Goal: Task Accomplishment & Management: Use online tool/utility

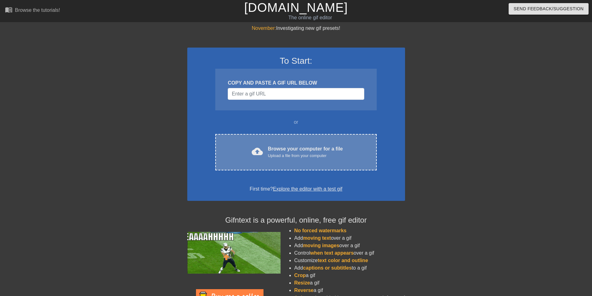
click at [298, 153] on div "Upload a file from your computer" at bounding box center [305, 156] width 75 height 6
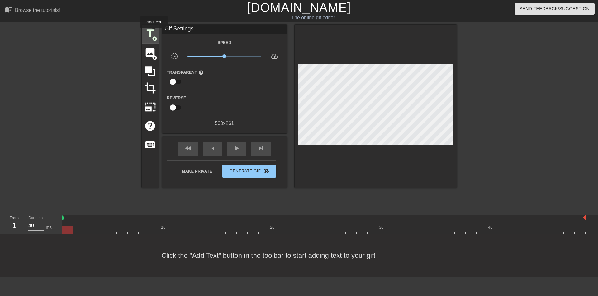
click at [154, 32] on span "title" at bounding box center [150, 33] width 12 height 12
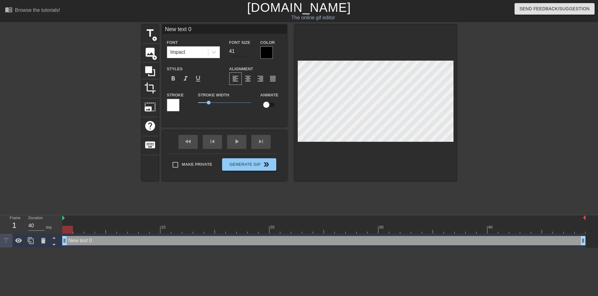
click at [248, 50] on input "41" at bounding box center [240, 51] width 22 height 10
click at [248, 50] on input "42" at bounding box center [240, 51] width 22 height 10
click at [248, 50] on input "43" at bounding box center [240, 51] width 22 height 10
click at [248, 50] on input "44" at bounding box center [240, 51] width 22 height 10
click at [248, 50] on input "45" at bounding box center [240, 51] width 22 height 10
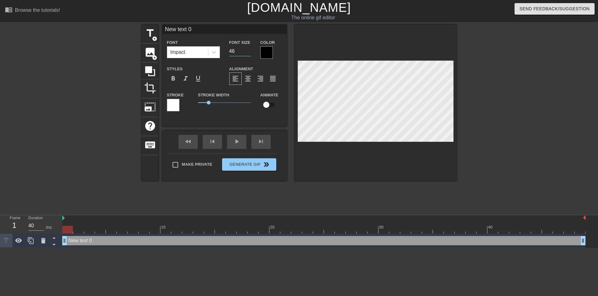
click at [248, 50] on input "46" at bounding box center [240, 51] width 22 height 10
click at [248, 50] on input "47" at bounding box center [240, 51] width 22 height 10
click at [248, 50] on input "48" at bounding box center [240, 51] width 22 height 10
type input "49"
click at [248, 50] on input "49" at bounding box center [240, 51] width 22 height 10
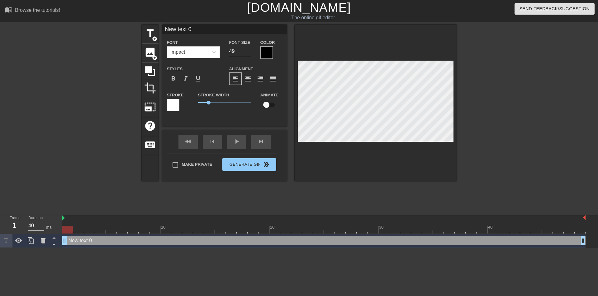
click at [267, 53] on div at bounding box center [266, 52] width 12 height 12
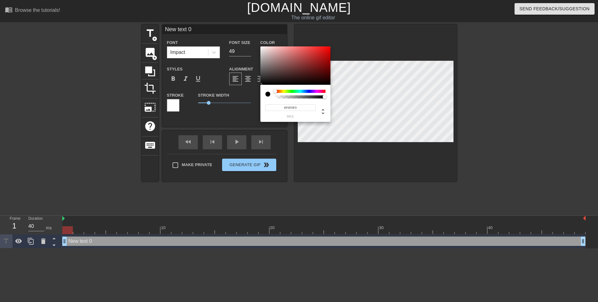
click at [262, 48] on div at bounding box center [295, 65] width 70 height 39
drag, startPoint x: 264, startPoint y: 49, endPoint x: 279, endPoint y: 63, distance: 20.7
click at [278, 52] on div at bounding box center [280, 54] width 4 height 4
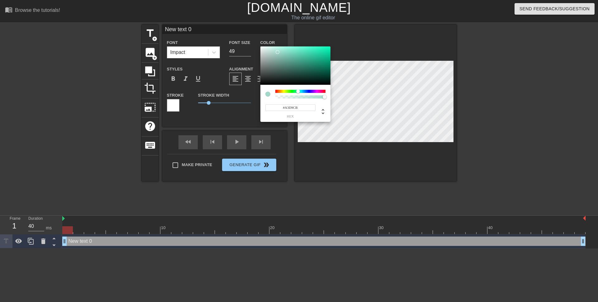
drag, startPoint x: 276, startPoint y: 92, endPoint x: 298, endPoint y: 95, distance: 22.1
click at [298, 95] on div at bounding box center [300, 94] width 50 height 9
type input "#29DBAA"
drag, startPoint x: 277, startPoint y: 52, endPoint x: 317, endPoint y: 52, distance: 39.8
click at [317, 52] on div at bounding box center [317, 52] width 4 height 4
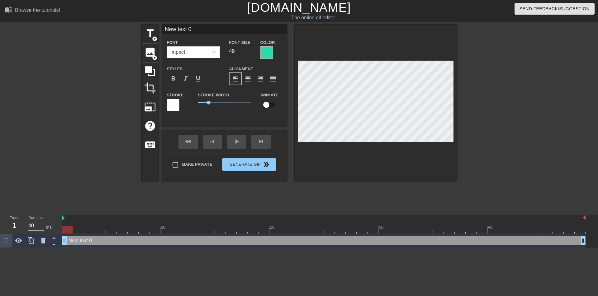
scroll to position [1, 1]
type input "New text"
type textarea "New text"
type input "New text"
type textarea "New text"
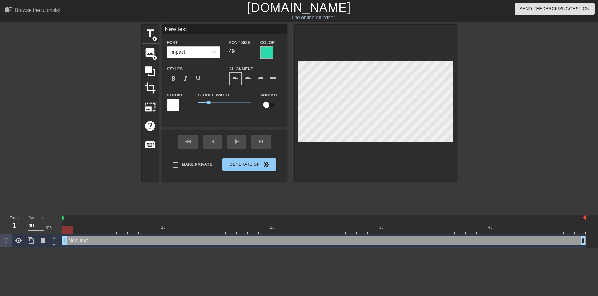
type input "New tex"
type textarea "New tex"
type input "New te"
type textarea "New te"
type input "New t"
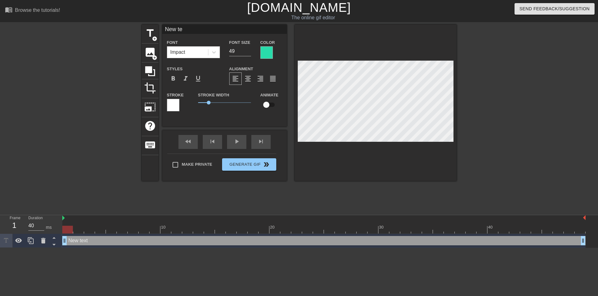
type textarea "New t"
type input "New"
type textarea "New"
type input "New"
type textarea "New"
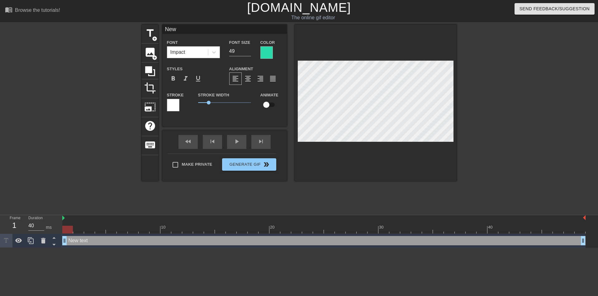
type input "Ne"
type textarea "Ne"
type input "N"
type textarea "N"
type input "е"
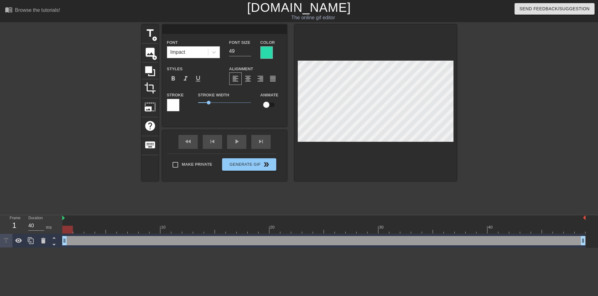
type textarea "е"
type input "ев"
type textarea "ев"
type input "евг"
type textarea "евг"
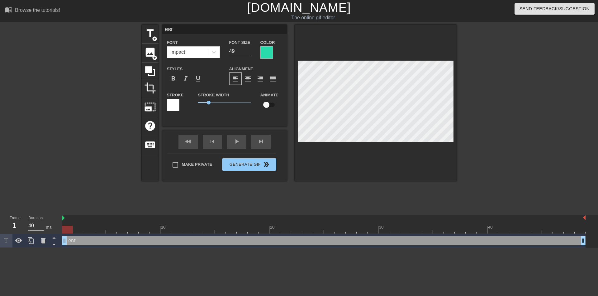
type input "евге"
type textarea "евге"
type input "[PERSON_NAME]"
type textarea "[PERSON_NAME]"
type input "[PERSON_NAME]"
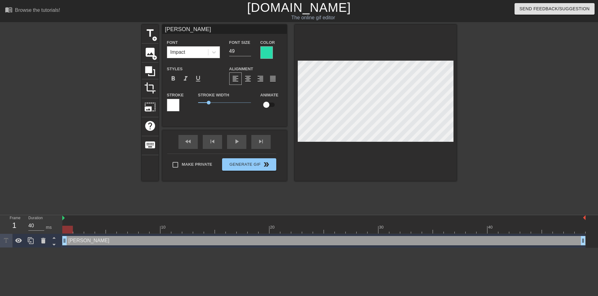
type textarea "[PERSON_NAME]"
type input "[PERSON_NAME]"
type textarea "[PERSON_NAME]"
type input "[PERSON_NAME]"
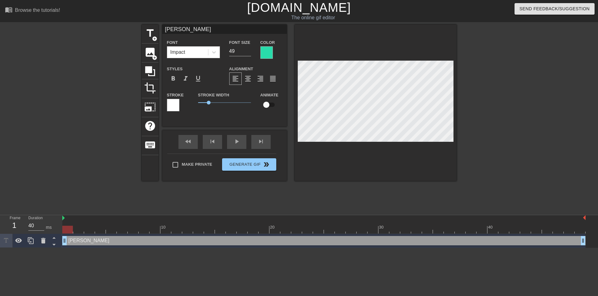
type textarea "[PERSON_NAME]"
type input "[PERSON_NAME]"
type textarea "[PERSON_NAME]"
type input "[PERSON_NAME]"
type textarea "[PERSON_NAME]"
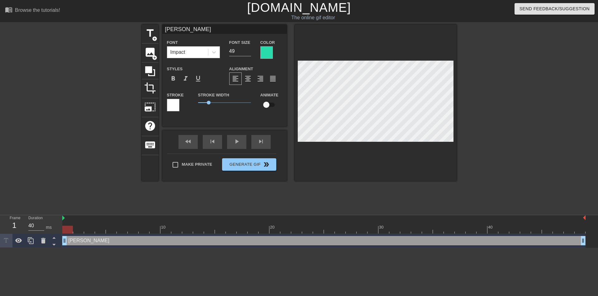
type input "[PERSON_NAME]"
type textarea "[PERSON_NAME]"
type input "евге"
type textarea "евге"
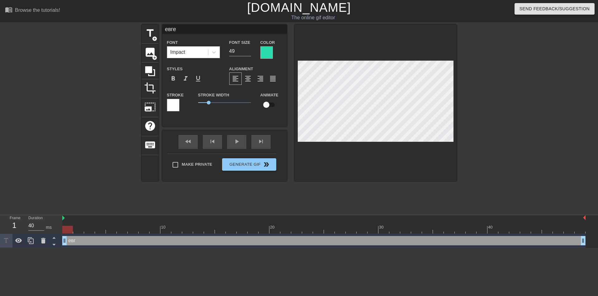
type input "евг"
type textarea "евг"
type input "ев"
type textarea "ев"
type input "е"
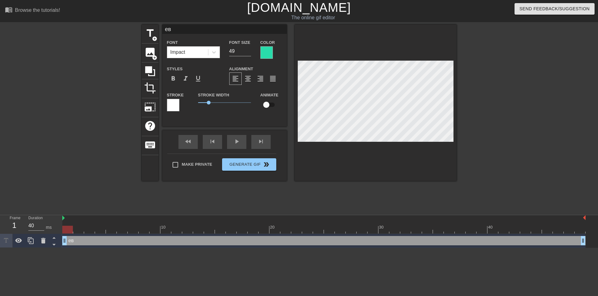
type textarea "е"
type input "[PERSON_NAME]"
type textarea "[PERSON_NAME]"
type input "ЕВ"
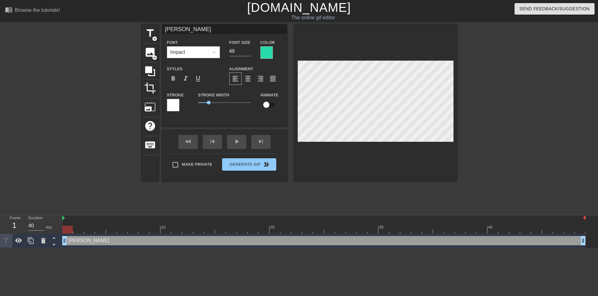
type textarea "ЕВ"
type input "ЕВГ"
type textarea "ЕВГ"
type input "ЕВГЕ"
type textarea "ЕВГЕ"
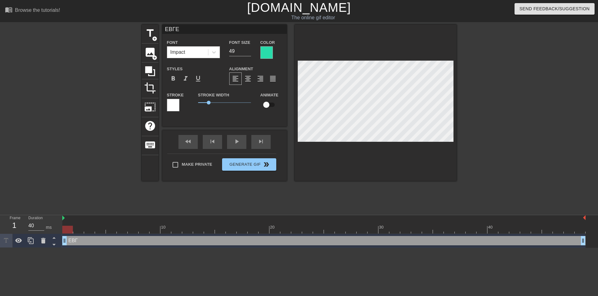
type input "ЕВГЕН"
type textarea "ЕВГЕН"
type input "ЕВГЕНИ"
type textarea "ЕВГЕНИ"
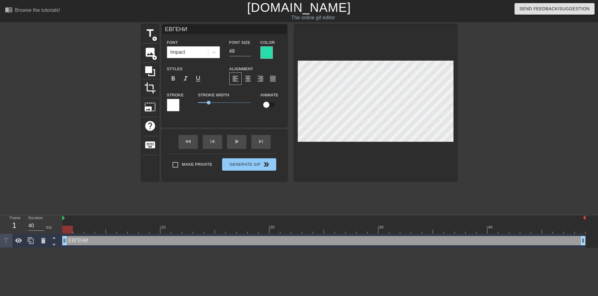
type input "ЕВГЕНИЯ"
type textarea "ЕВГЕНИЯ"
type input "ЕВГЕНИЯ"
type textarea "ЕВГЕНИЯ"
type input "ЕВГЕНИЯ"
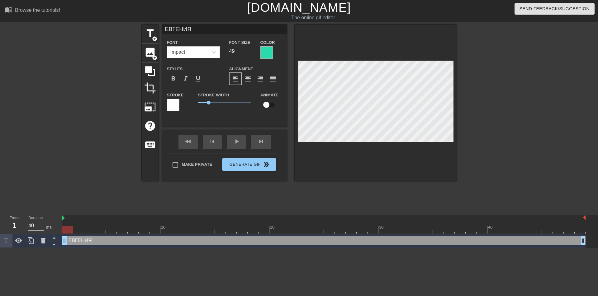
type textarea "ЕВГЕНИЯ"
type input "ЕВГЕНИЯ"
type textarea "ЕВГЕНИЯ"
type input "[PERSON_NAME]"
type textarea "[PERSON_NAME]"
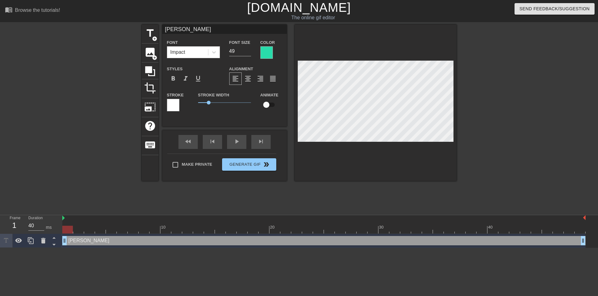
scroll to position [1, 2]
type input "[PERSON_NAME]"
type textarea "[PERSON_NAME]"
type input "[PERSON_NAME]"
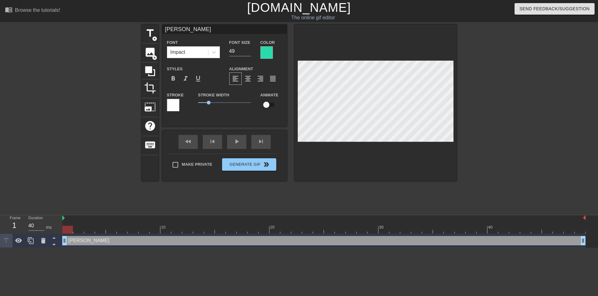
scroll to position [1, 1]
type textarea "[PERSON_NAME]"
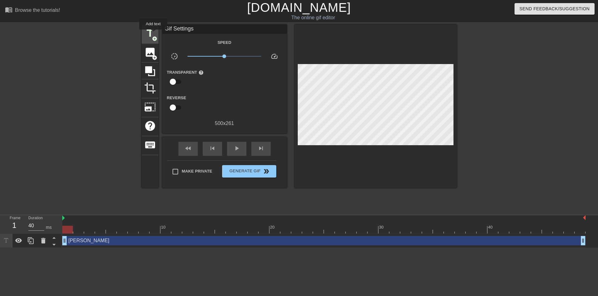
click at [153, 33] on span "title" at bounding box center [150, 33] width 12 height 12
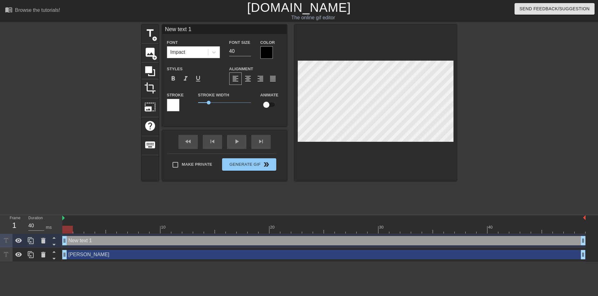
scroll to position [1, 2]
click at [247, 49] on input "41" at bounding box center [240, 51] width 22 height 10
click at [247, 49] on input "42" at bounding box center [240, 51] width 22 height 10
click at [247, 49] on input "43" at bounding box center [240, 51] width 22 height 10
click at [247, 49] on input "44" at bounding box center [240, 51] width 22 height 10
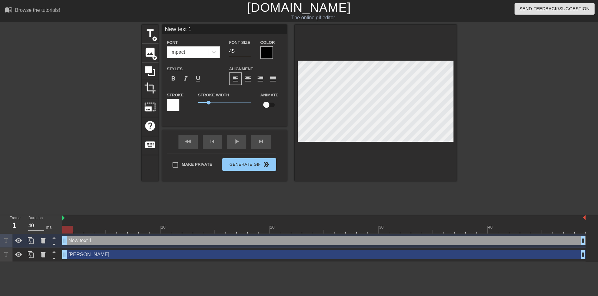
click at [247, 49] on input "45" at bounding box center [240, 51] width 22 height 10
click at [247, 49] on input "46" at bounding box center [240, 51] width 22 height 10
click at [247, 49] on input "47" at bounding box center [240, 51] width 22 height 10
type input "48"
click at [247, 49] on input "48" at bounding box center [240, 51] width 22 height 10
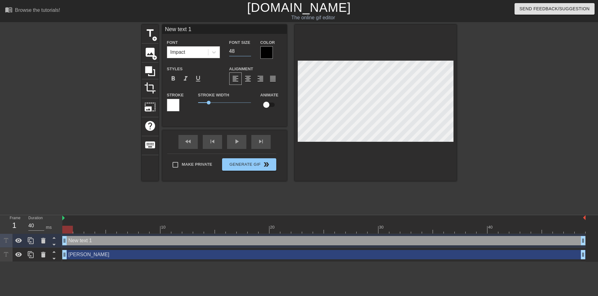
click at [270, 54] on div at bounding box center [266, 52] width 12 height 12
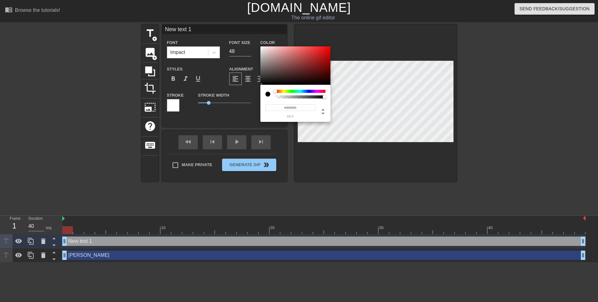
click at [292, 92] on div at bounding box center [300, 91] width 50 height 3
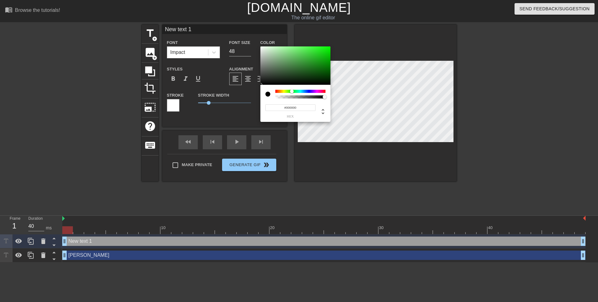
type input "#3DA33D"
click at [304, 60] on div at bounding box center [295, 65] width 70 height 39
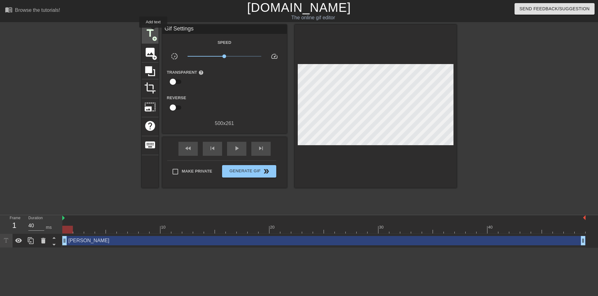
click at [153, 32] on span "title" at bounding box center [150, 33] width 12 height 12
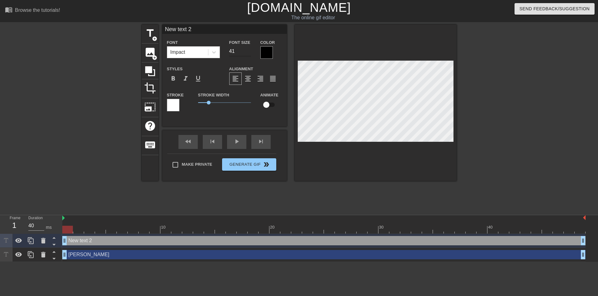
click at [248, 49] on input "41" at bounding box center [240, 51] width 22 height 10
click at [248, 49] on input "42" at bounding box center [240, 51] width 22 height 10
click at [248, 49] on input "43" at bounding box center [240, 51] width 22 height 10
click at [248, 49] on input "44" at bounding box center [240, 51] width 22 height 10
type input "45"
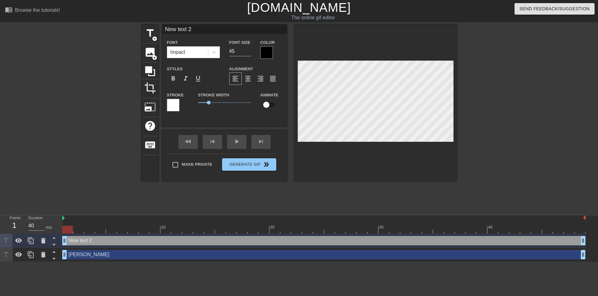
click at [248, 49] on input "45" at bounding box center [240, 51] width 22 height 10
click at [266, 52] on div at bounding box center [266, 52] width 12 height 12
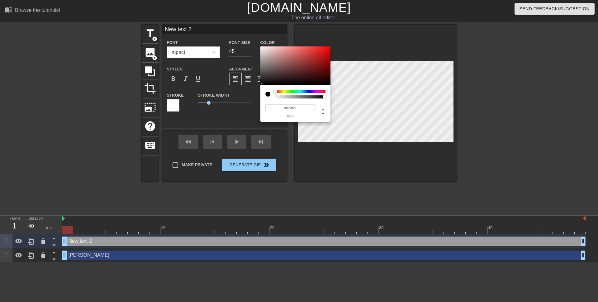
type input "#D51313"
click at [324, 53] on div at bounding box center [295, 65] width 70 height 39
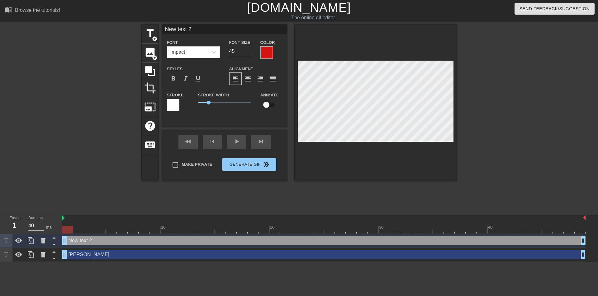
scroll to position [1, 2]
type input "New tex 2"
type textarea "New tex 2"
type input "New te 2"
type textarea "New te 2"
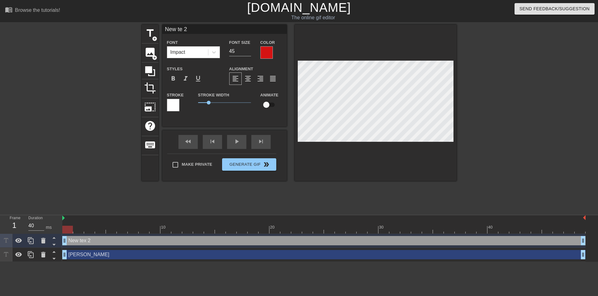
type input "New t 2"
type textarea "New t 2"
type input "New 2"
type textarea "New 2"
type input "New 2"
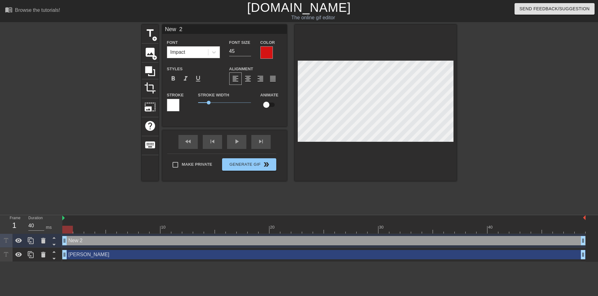
type textarea "New 2"
type input "Ne 2"
type textarea "Ne 2"
type input "N 2"
type textarea "N 2"
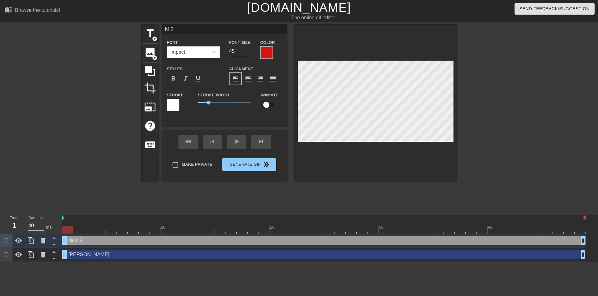
scroll to position [1, 1]
type input "2"
type textarea "2"
type input "C 2"
type textarea "C 2"
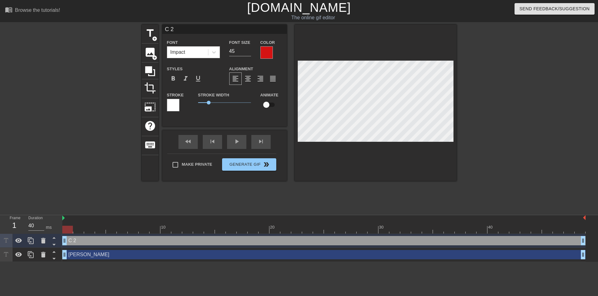
type input "CR 2"
type textarea "CR 2"
type input "CRF 2"
type textarea "CRF 2"
type input "CRFZ 2"
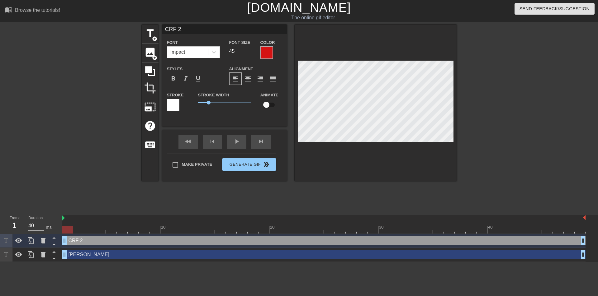
type textarea "CRFZ 2"
type input "CRF 2"
type textarea "CRF 2"
type input "CR 2"
type textarea "CR 2"
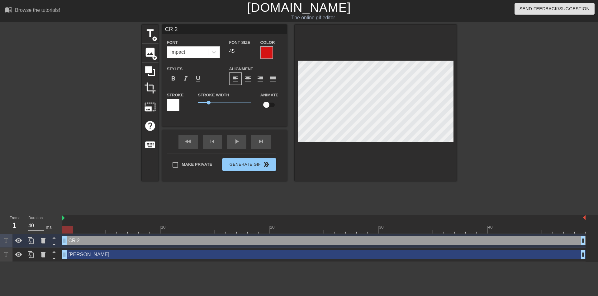
type input "C 2"
type textarea "C 2"
type input "2"
type textarea "2"
type input "С 2"
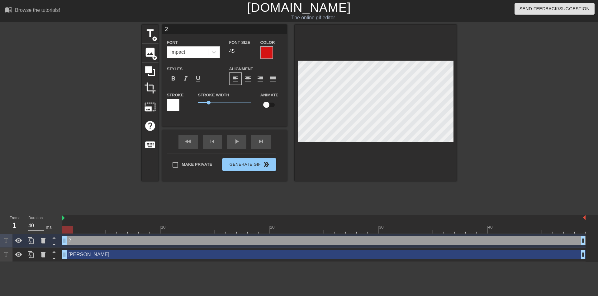
type textarea "С 2"
type input "СК 2"
type textarea "СК 2"
type input "СКА 2"
type textarea "СКА 2"
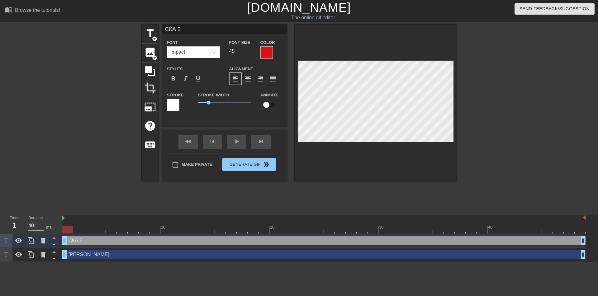
type input "СКАЧ 2"
type textarea "СКАЧ 2"
type input "СКАЧИ 2"
type textarea "СКАЧИ 2"
type input "СКАЧИТ 2"
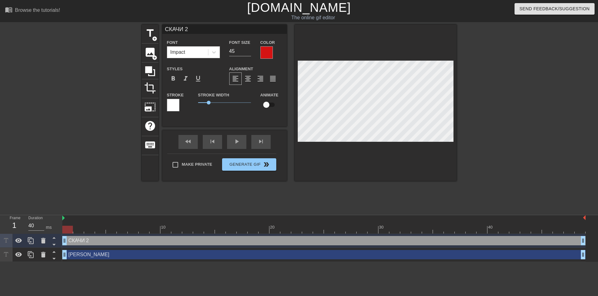
type textarea "СКАЧИТ 2"
type input "СКАЧИТЕ 2"
type textarea "СКАЧИТЕ 2"
type input "СКАЧИТЕ 2"
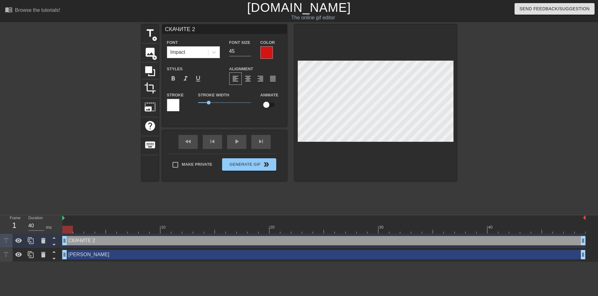
type textarea "СКАЧИТЕ 2"
type input "СКАЧИТЕ 2"
type textarea "СКАЧИТЕ 2"
type input "СКАЧИТЕ 2"
type textarea "СКАЧИТЕ 2"
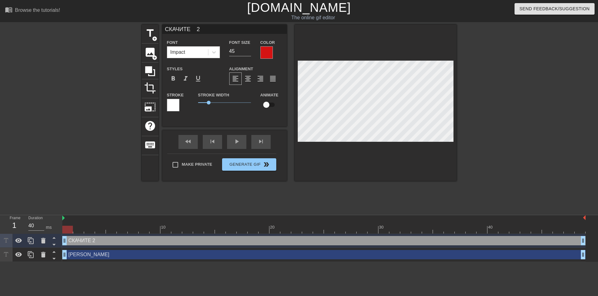
type input "СКАЧИТЕ Д 2"
type textarea "СКАЧИТЕ Д 2"
type input "СКАЧИТЕ ДА 2"
type textarea "СКАЧИТЕ ДА 2"
type input "СКАЧИТЕ ДАЛ 2"
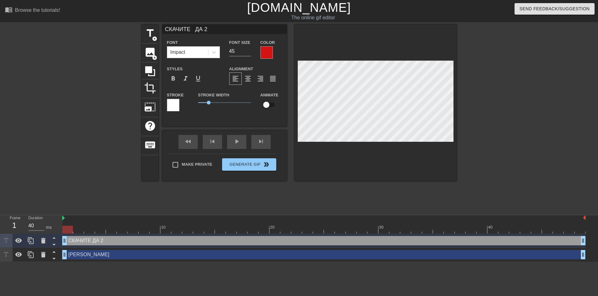
type textarea "СКАЧИТЕ ДАЛ 2"
type input "СКАЧИТЕ ДАЛЬ 2"
type textarea "СКАЧИТЕ ДАЛЬ 2"
type input "СКАЧИТЕ ДАЛЬШ 2"
type textarea "СКАЧИТЕ ДАЛЬШ 2"
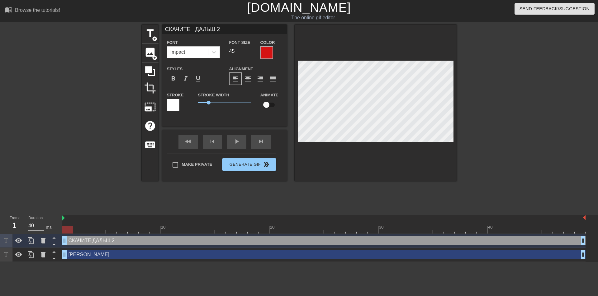
type input "СКАЧИТЕ ДАЛЬШЕ 2"
type textarea "СКАЧИТЕ ДАЛЬШЕ 2"
type input "СКАЧИТЕ ДАЛЬШЕ. 2"
type textarea "СКАЧИТЕ ДАЛЬШЕ. 2"
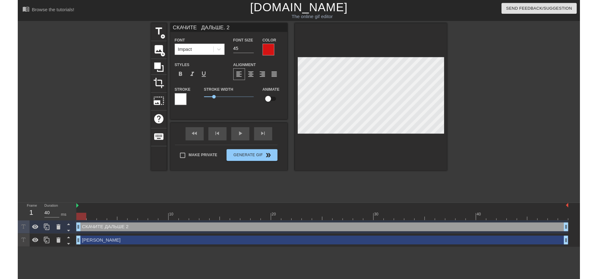
scroll to position [1, 3]
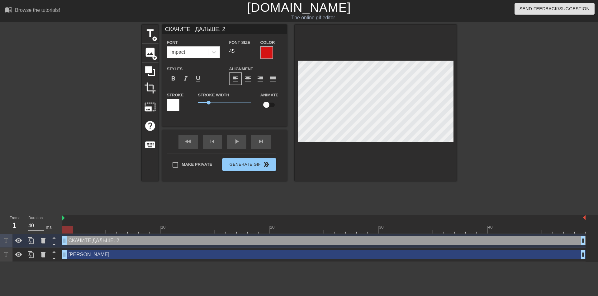
type input "СКАЧИТЕ ДАЛЬШЕ.. 2"
type textarea "СКАЧИТЕ ДАЛЬШЕ.. 2"
type input "СКАЧИТЕ ДАЛЬШЕ.."
type textarea "СКАЧИТЕ ДАЛЬШЕ.."
click at [248, 166] on button "Generate Gif double_arrow" at bounding box center [249, 164] width 54 height 12
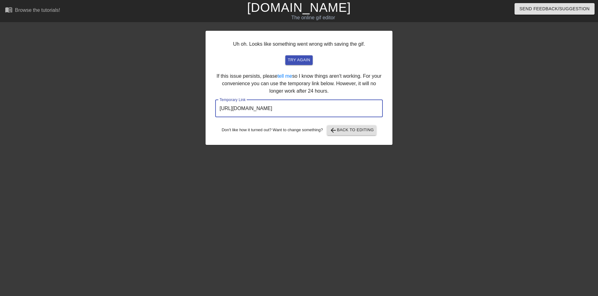
drag, startPoint x: 352, startPoint y: 110, endPoint x: 217, endPoint y: 107, distance: 134.8
click at [217, 107] on input "[URL][DOMAIN_NAME]" at bounding box center [298, 108] width 167 height 17
